Goal: Information Seeking & Learning: Learn about a topic

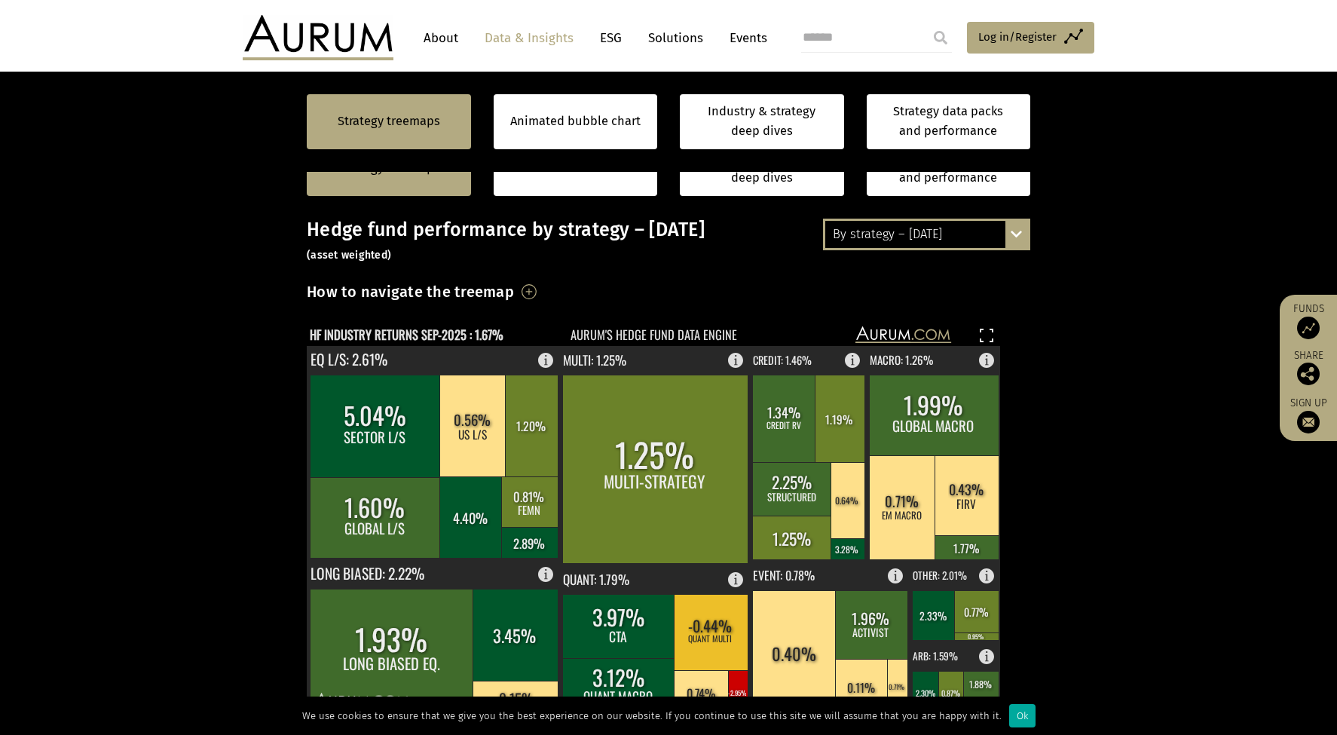
scroll to position [403, 0]
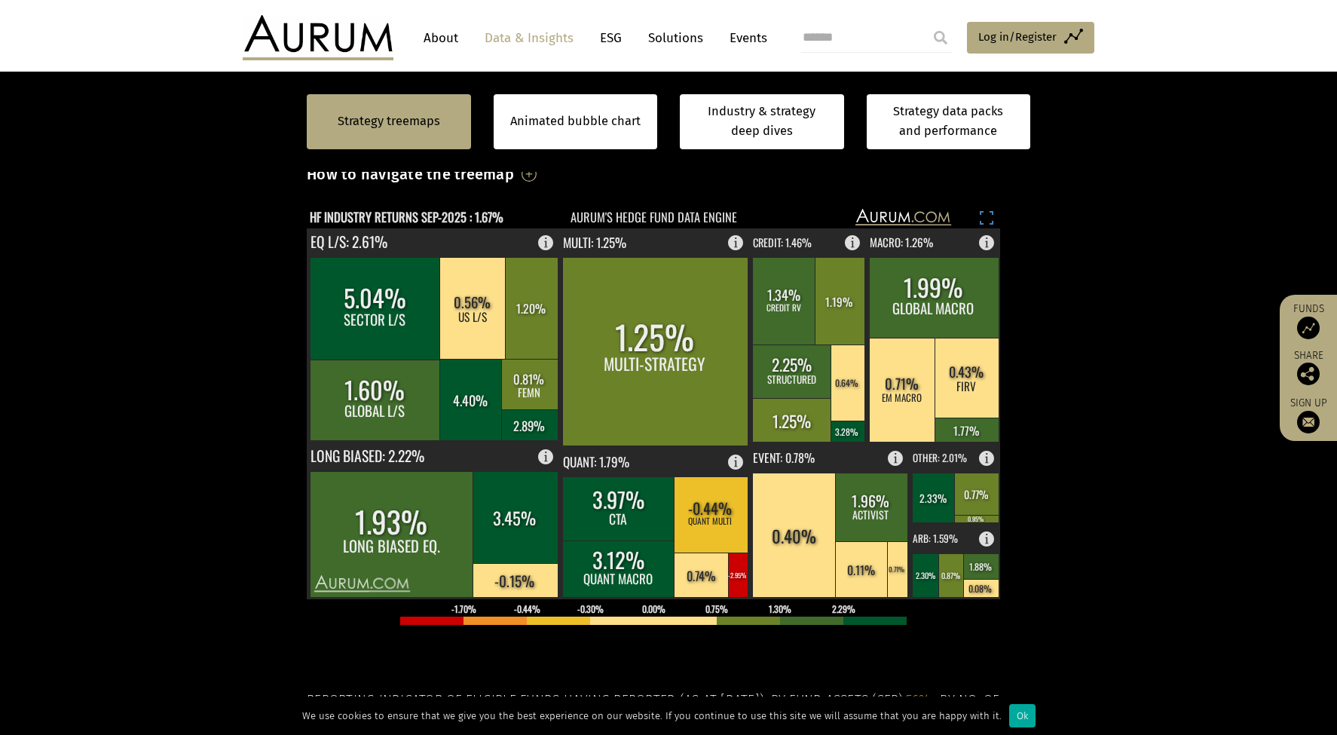
click at [990, 211] on rect at bounding box center [987, 218] width 18 height 18
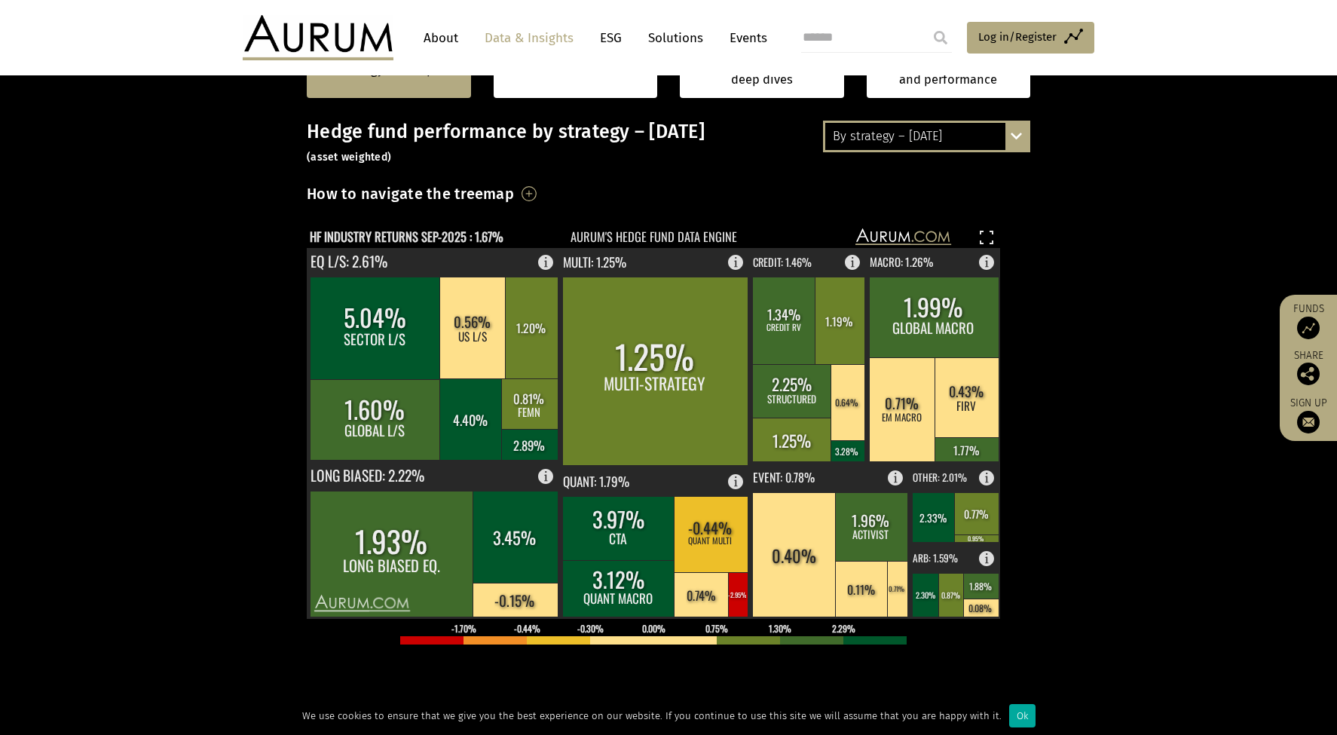
scroll to position [262, 0]
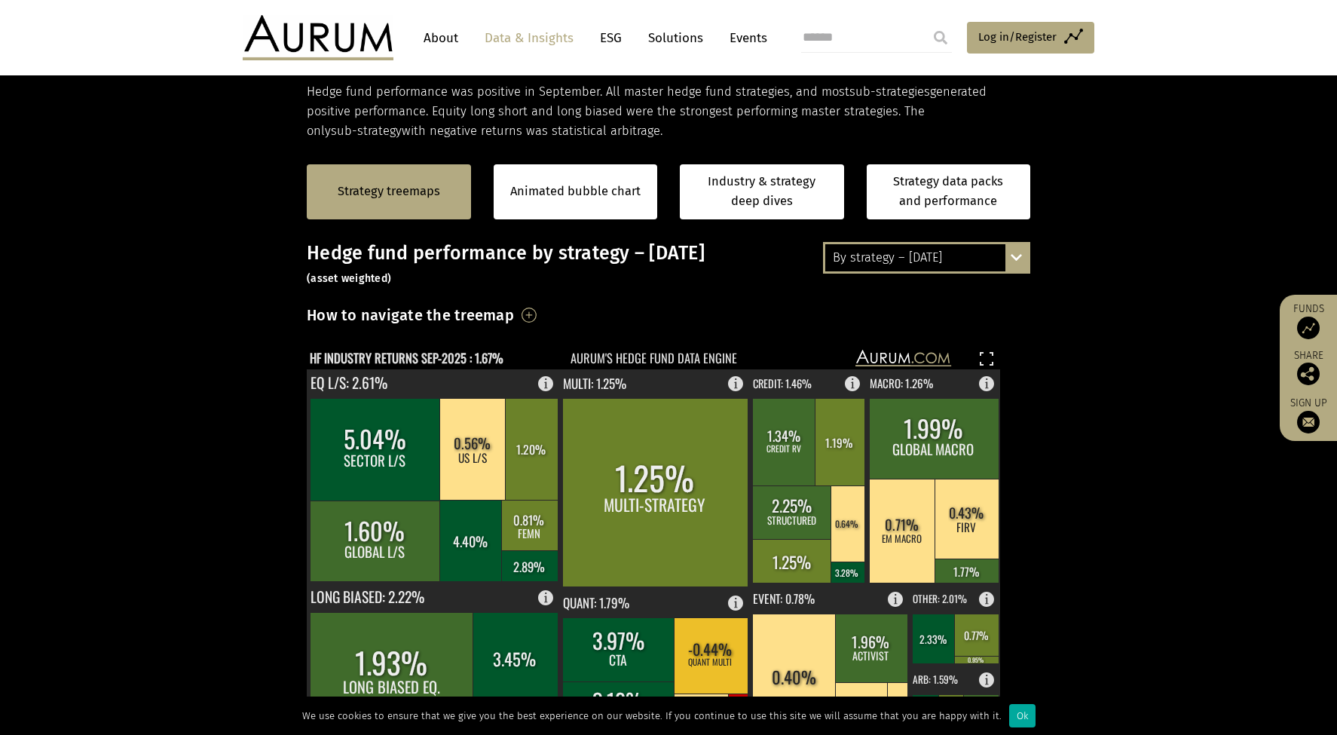
click at [1018, 265] on div "By strategy – [DATE] By strategy – [DATE] By strategy – year to date 2016 – [DA…" at bounding box center [926, 258] width 207 height 32
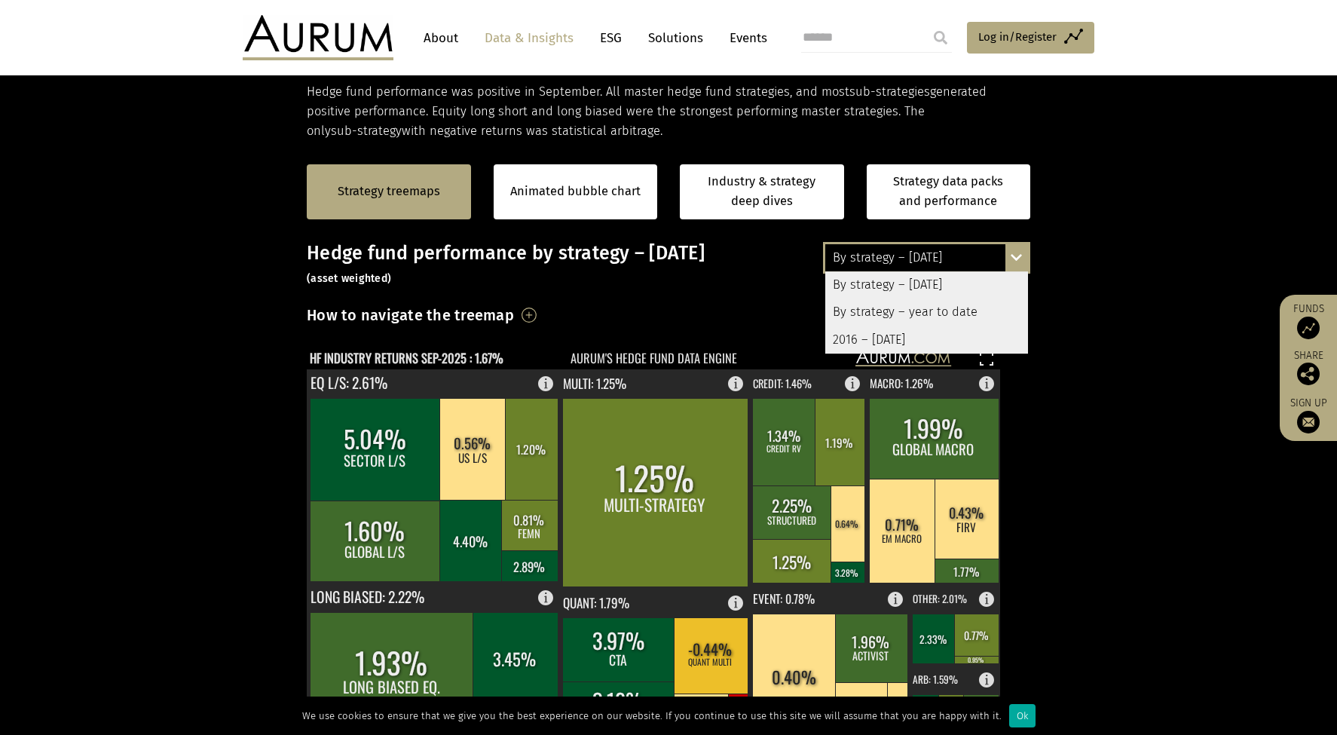
click at [969, 307] on div "By strategy – year to date" at bounding box center [926, 312] width 203 height 27
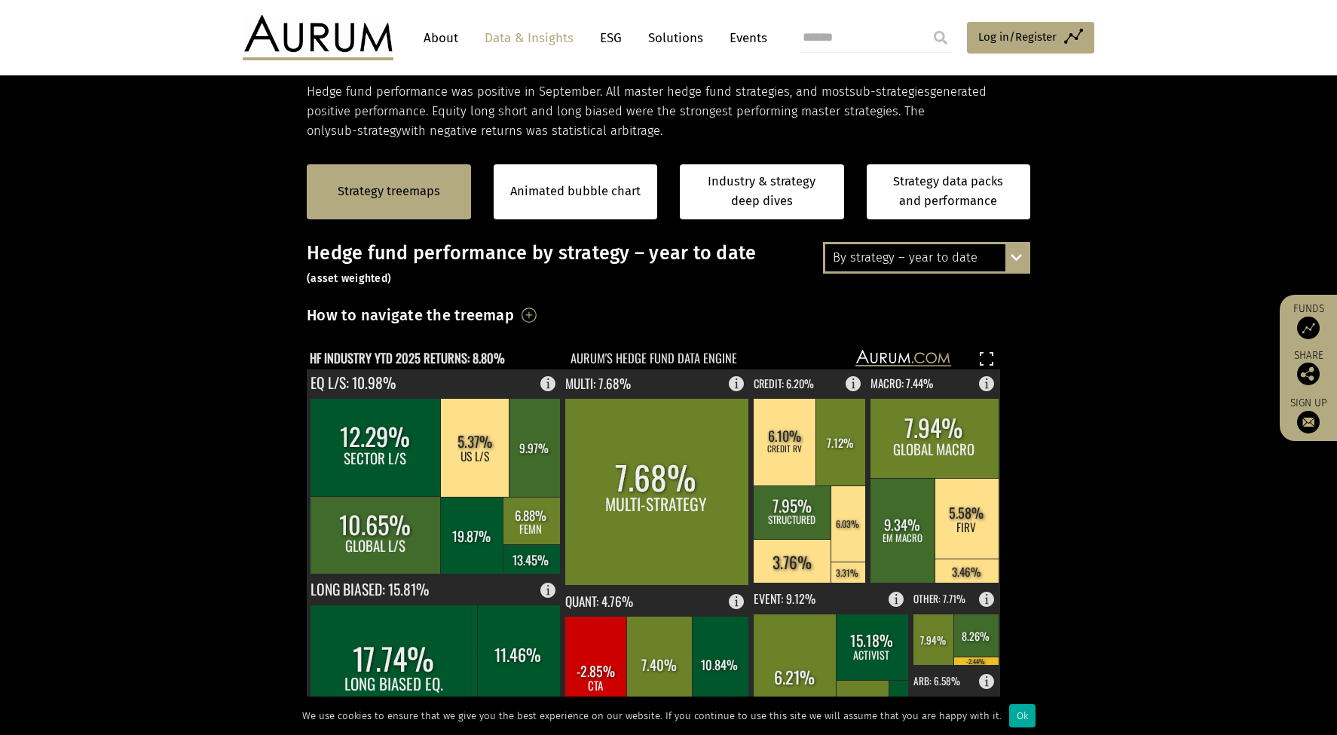
click at [514, 314] on h3 "How to navigate the treemap" at bounding box center [410, 315] width 207 height 26
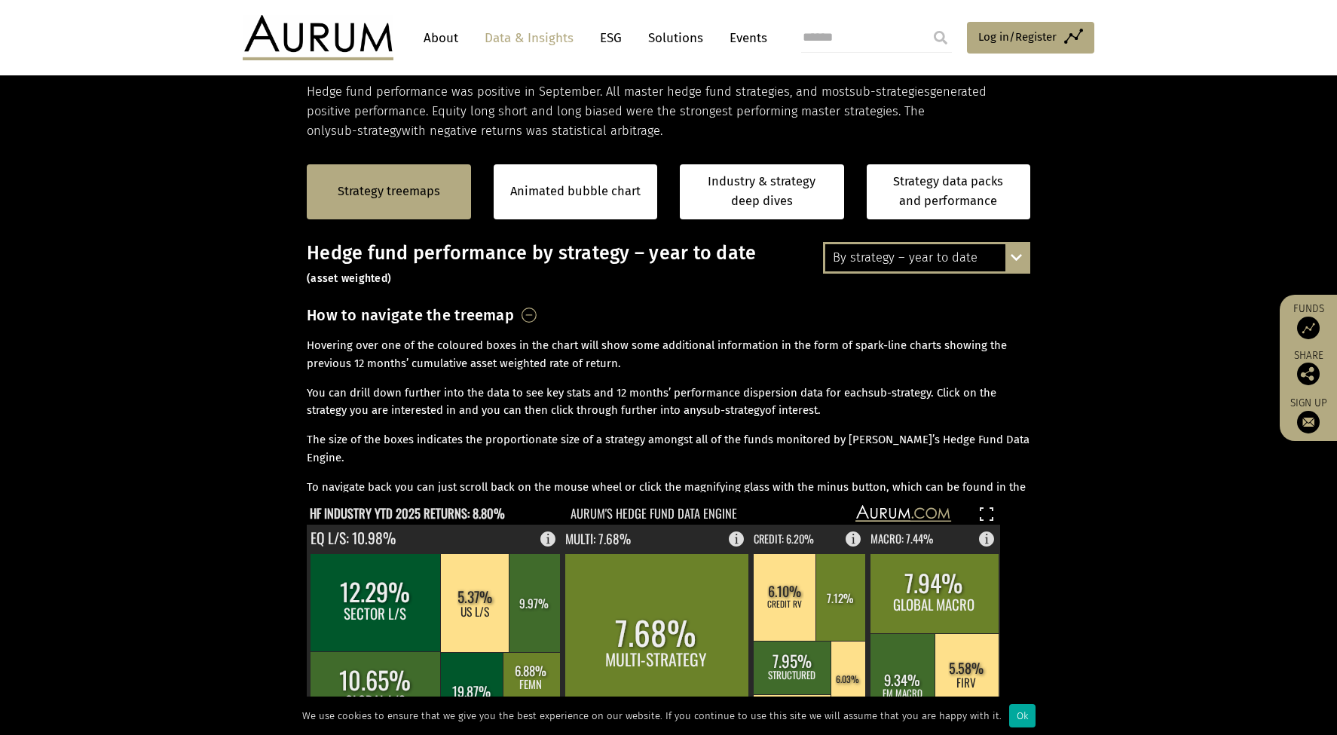
click at [213, 550] on section "Strategy treemaps Animated bubble chart Industry & strategy deep dives Strategy…" at bounding box center [668, 677] width 1337 height 1070
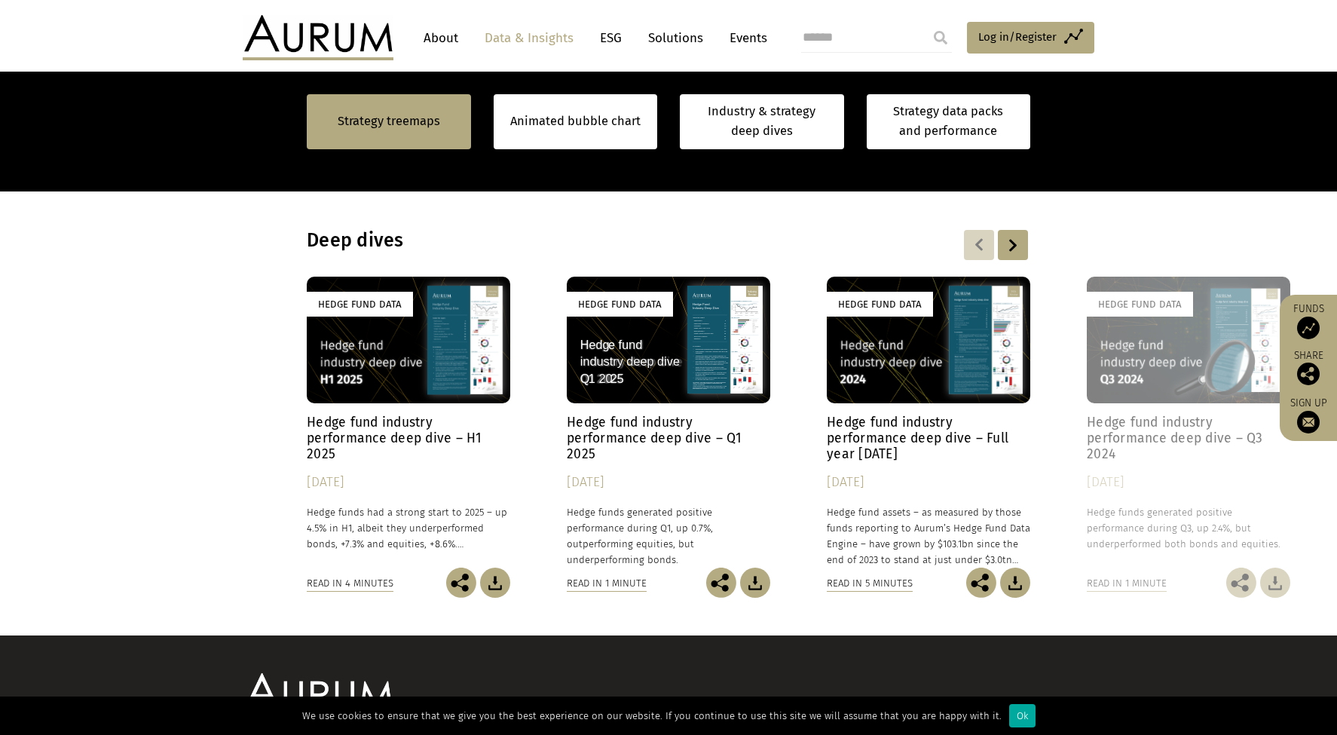
scroll to position [1383, 0]
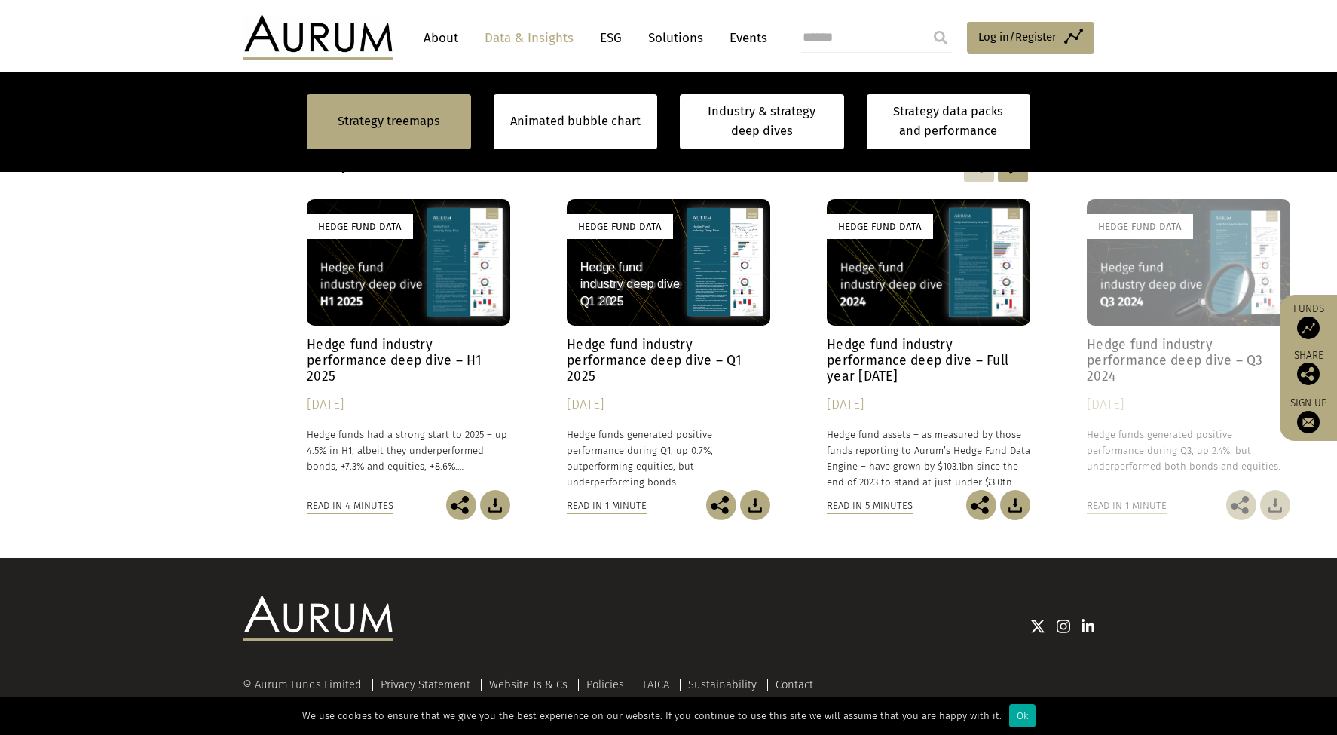
scroll to position [1377, 0]
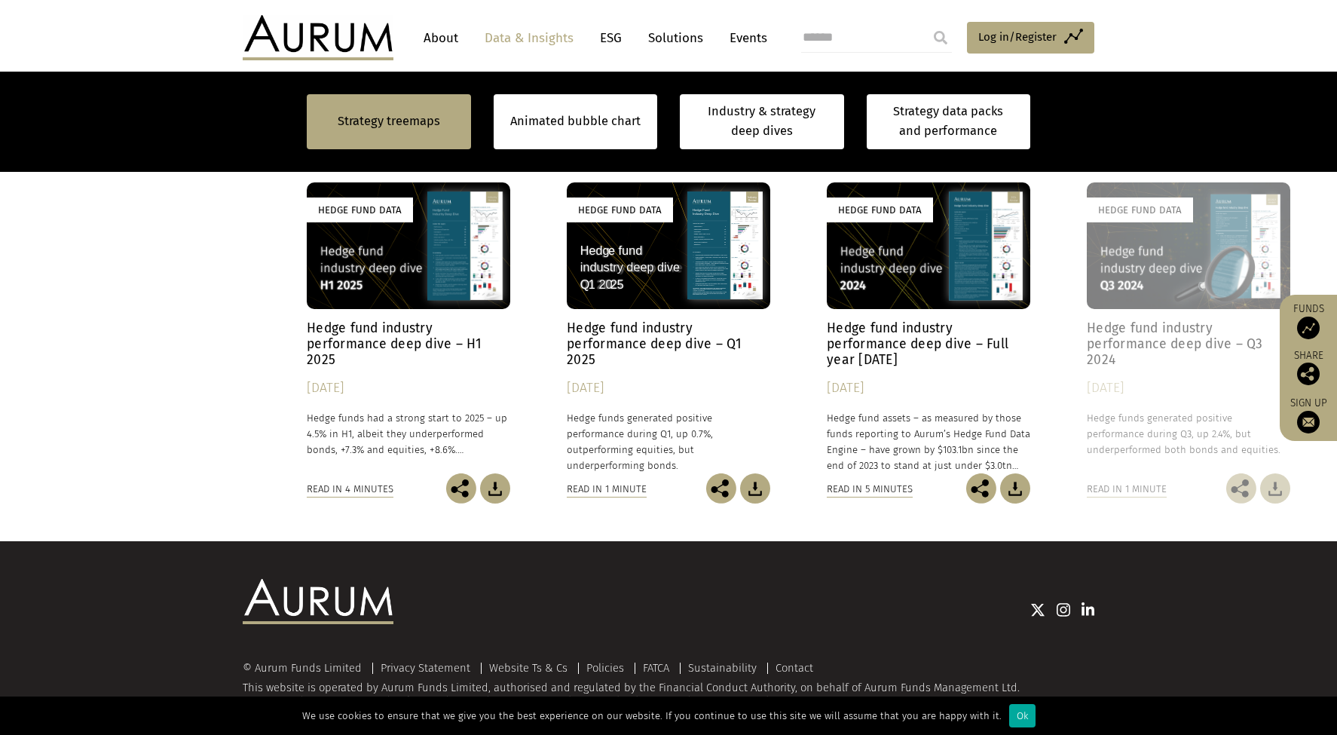
click at [920, 279] on div "Hedge Fund Data" at bounding box center [929, 245] width 204 height 127
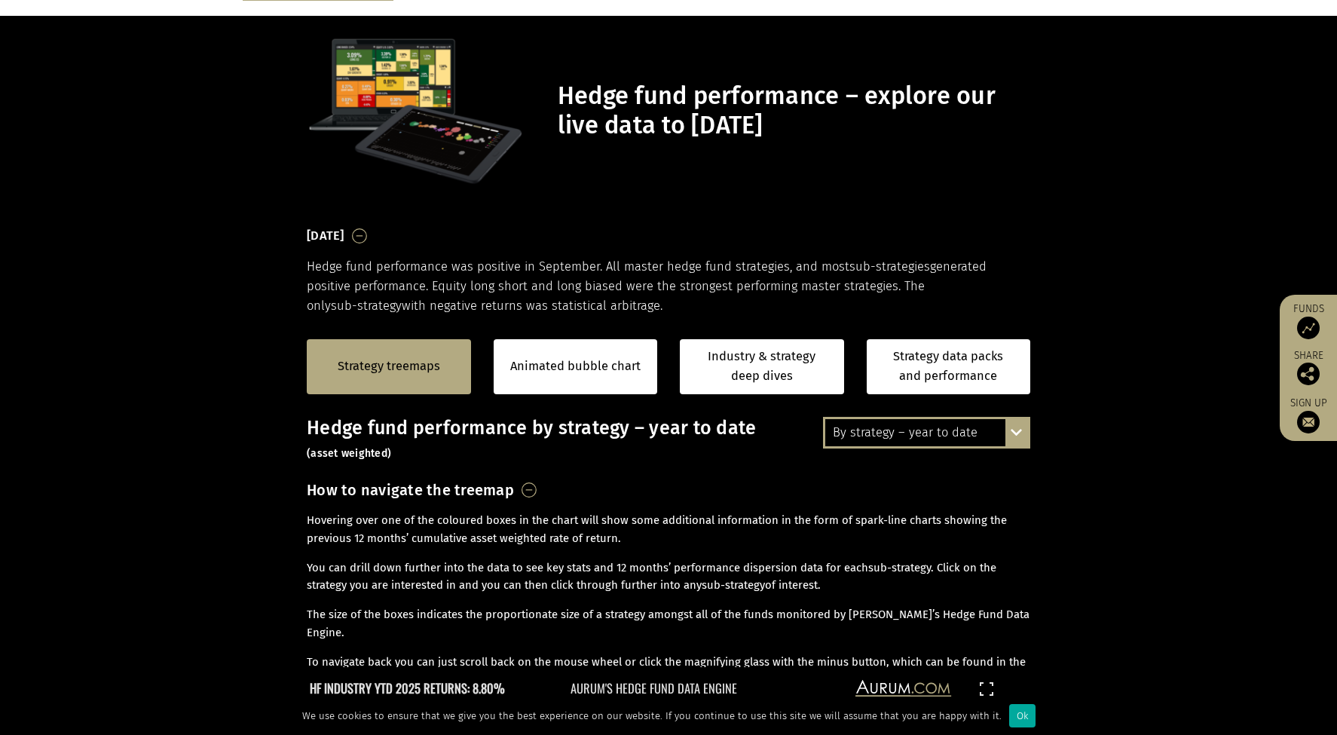
scroll to position [0, 0]
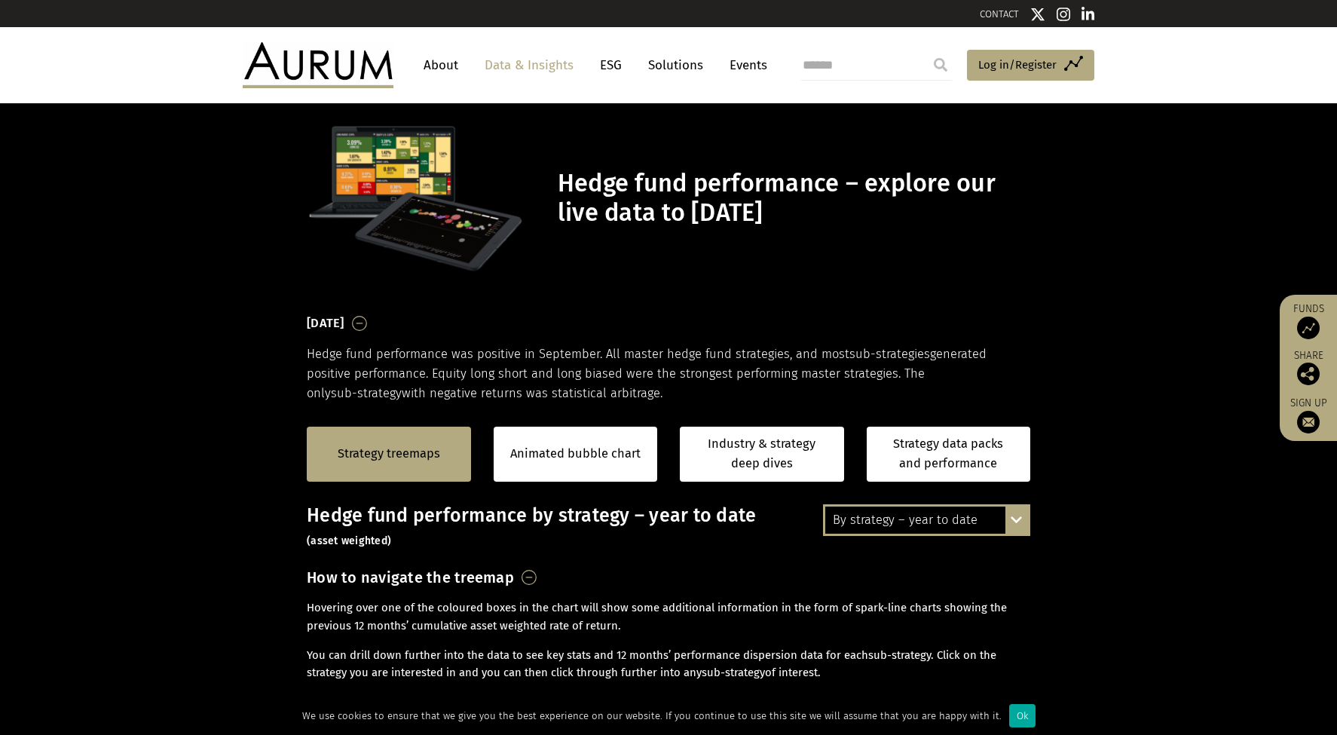
click at [892, 521] on div "By strategy – year to date" at bounding box center [926, 520] width 203 height 27
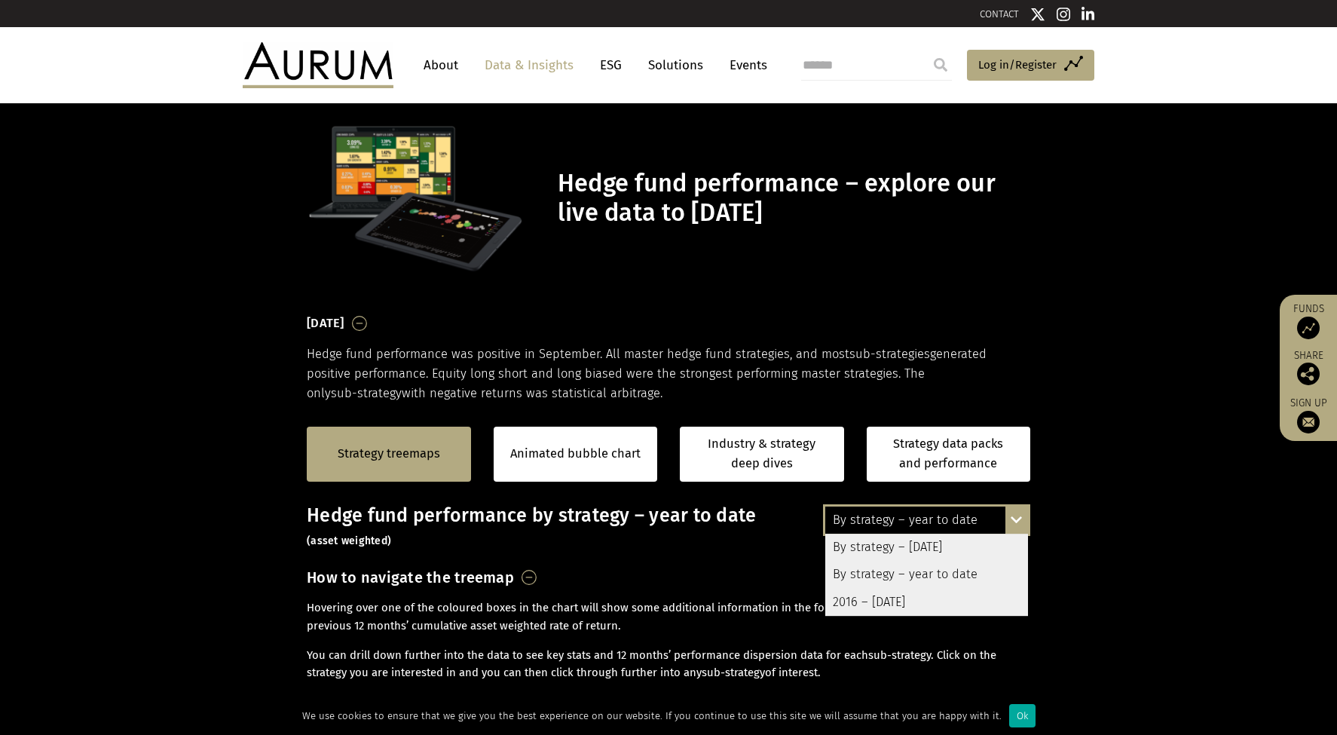
click at [895, 574] on div "By strategy – year to date" at bounding box center [926, 574] width 203 height 27
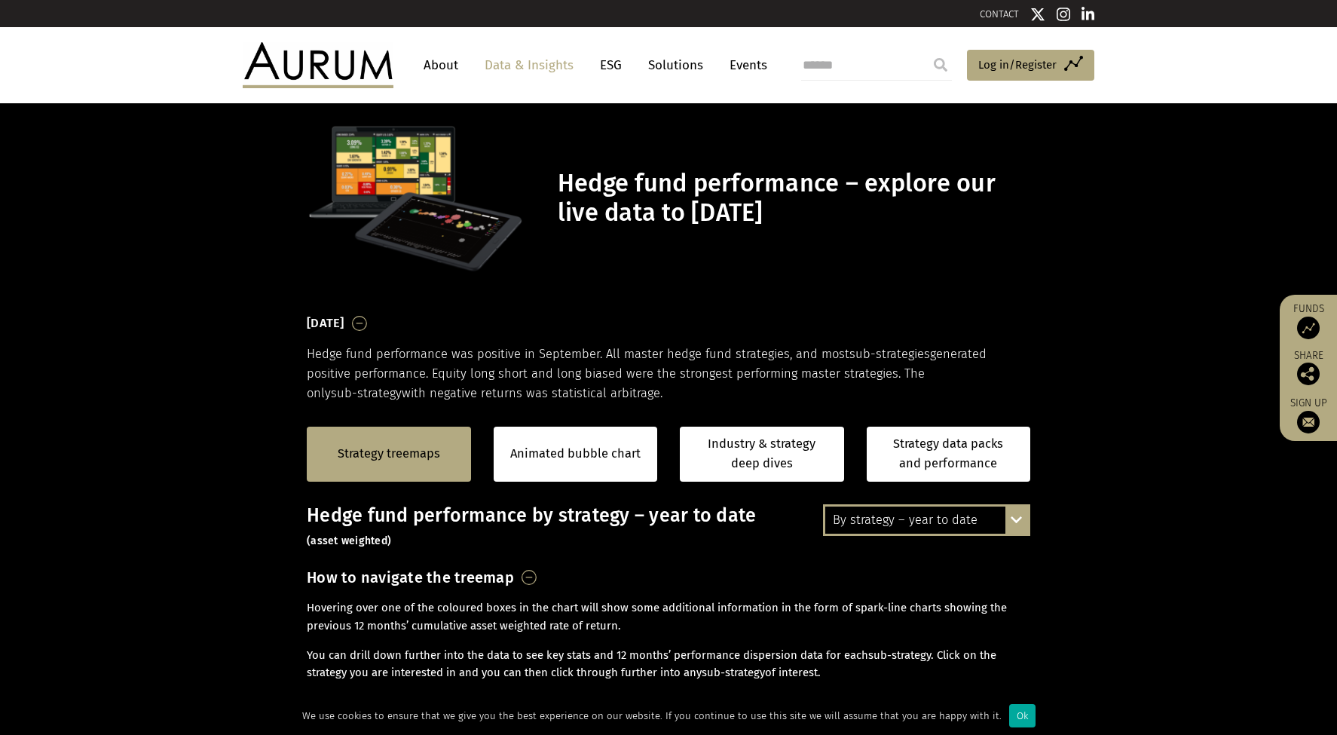
click at [894, 568] on div "How to navigate the treemap Hovering over one of the coloured boxes in the char…" at bounding box center [669, 660] width 724 height 191
click at [628, 578] on div "How to navigate the treemap Hovering over one of the coloured boxes in the char…" at bounding box center [669, 660] width 724 height 191
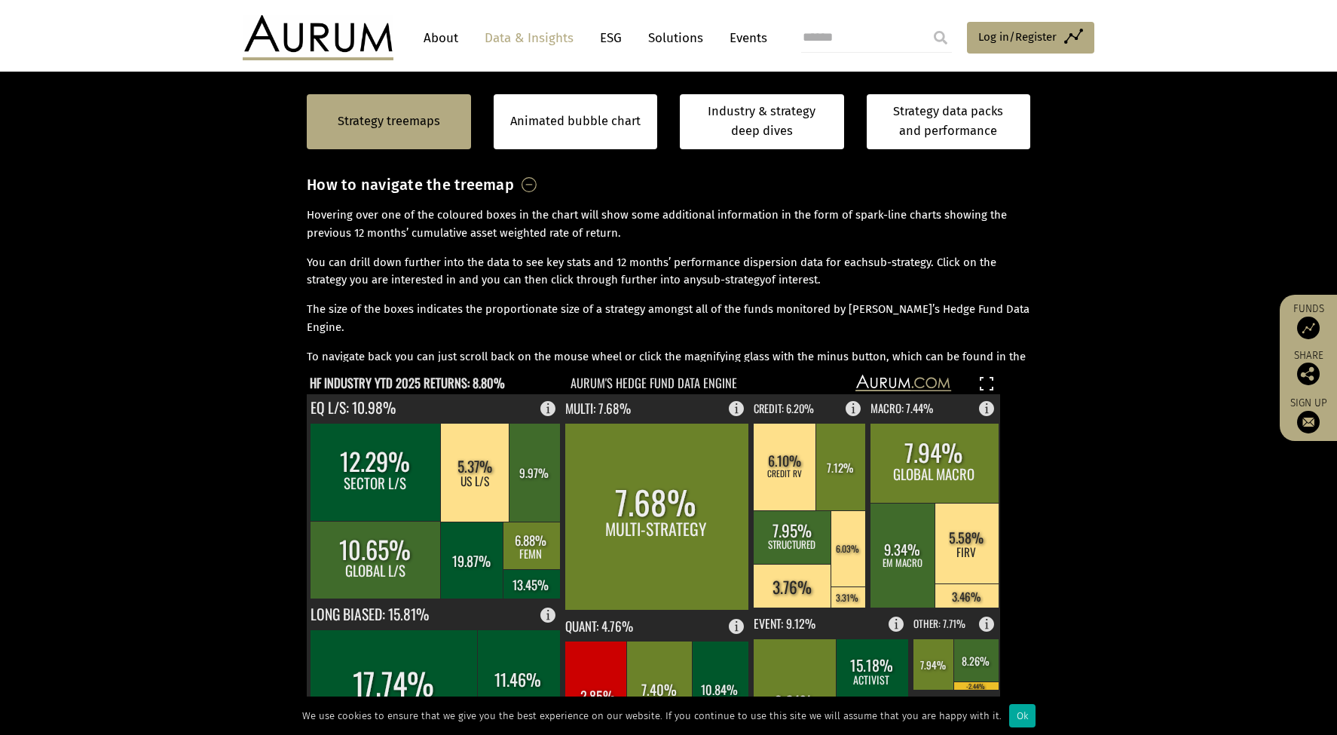
scroll to position [510, 0]
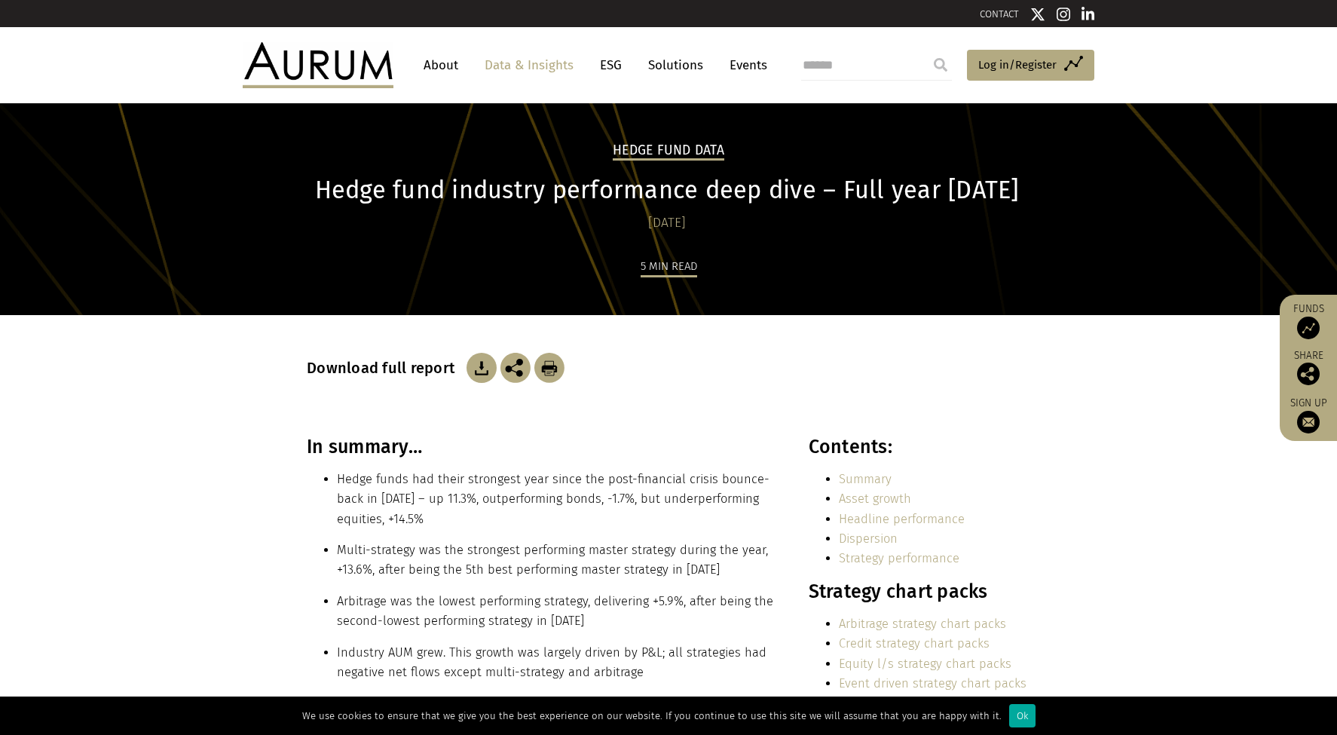
click at [466, 498] on li "Hedge funds had their strongest year since the post-financial crisis bounce-bac…" at bounding box center [556, 500] width 439 height 60
